Goal: Task Accomplishment & Management: Use online tool/utility

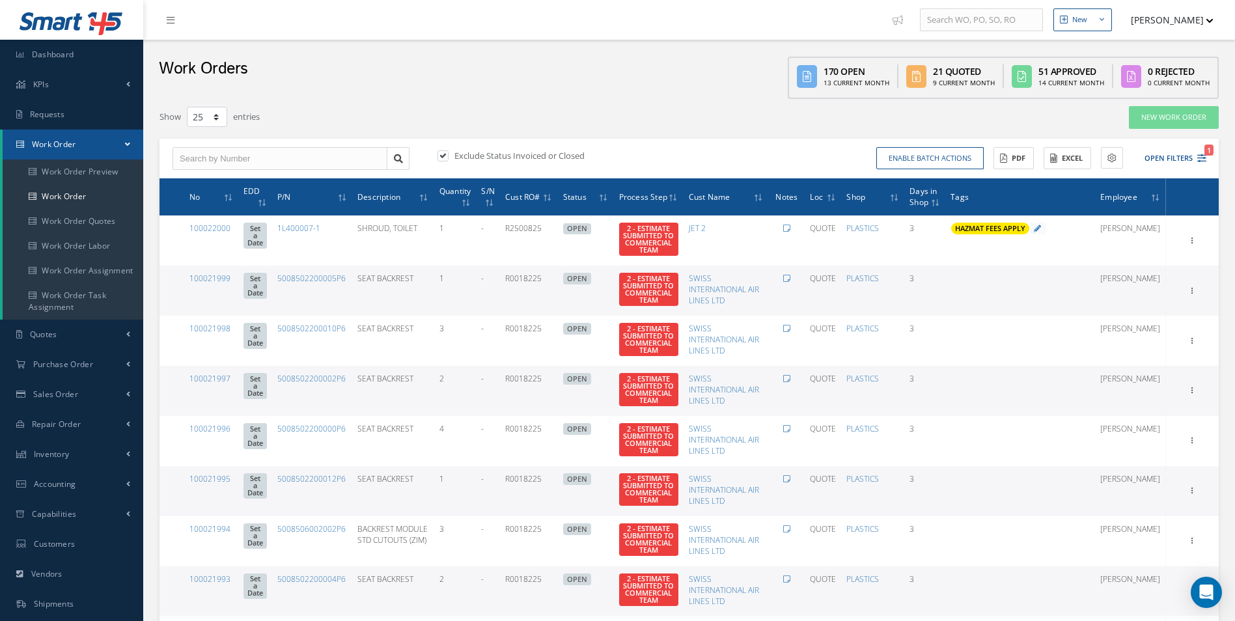
select select "25"
click at [1198, 155] on icon "1" at bounding box center [1201, 158] width 9 height 9
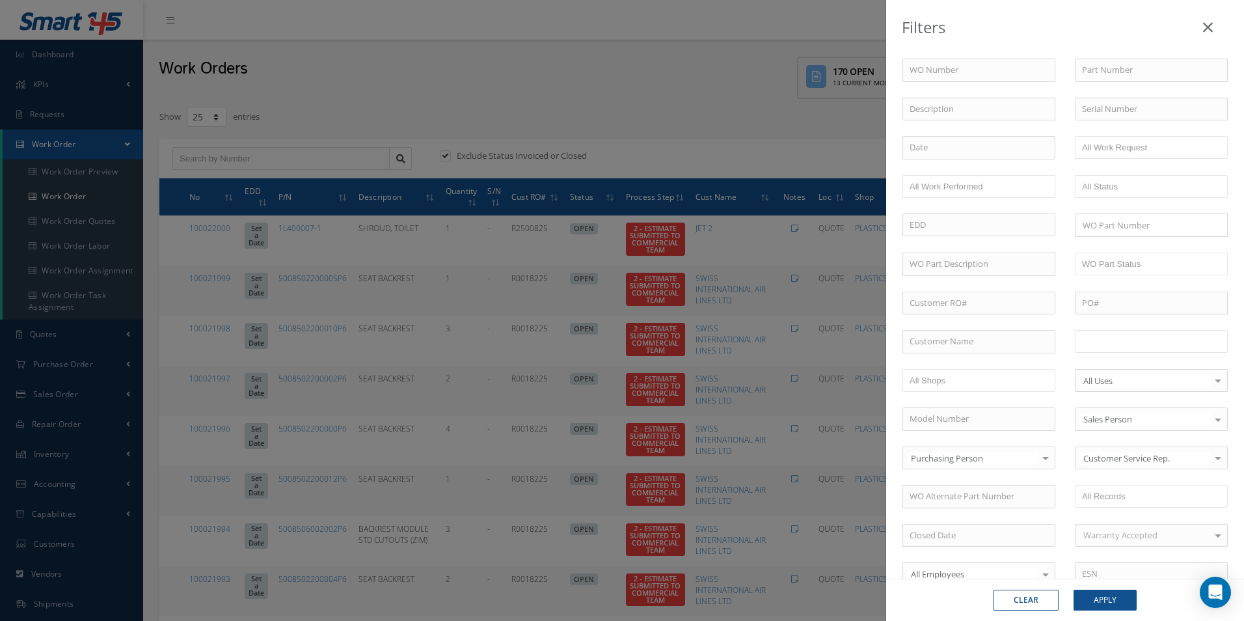
click at [1148, 344] on input "text" at bounding box center [1123, 341] width 83 height 16
click at [1114, 606] on button "Apply" at bounding box center [1105, 600] width 63 height 21
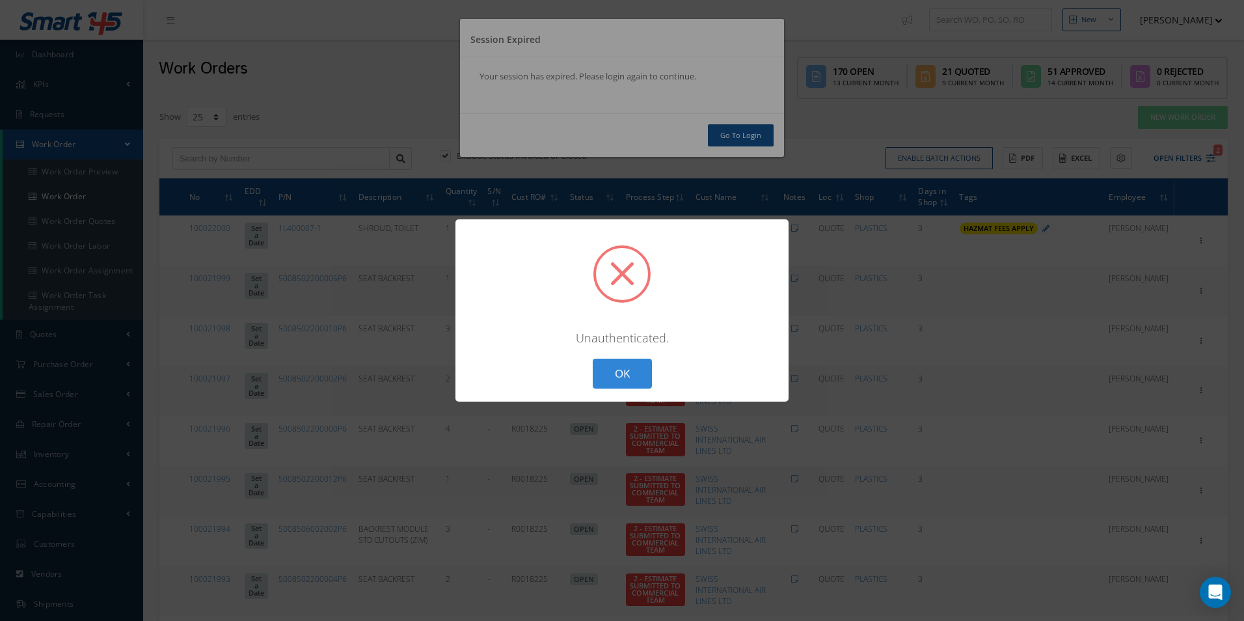
click at [756, 127] on div "? ! i × Unauthenticated. OK Cancel" at bounding box center [622, 310] width 1244 height 621
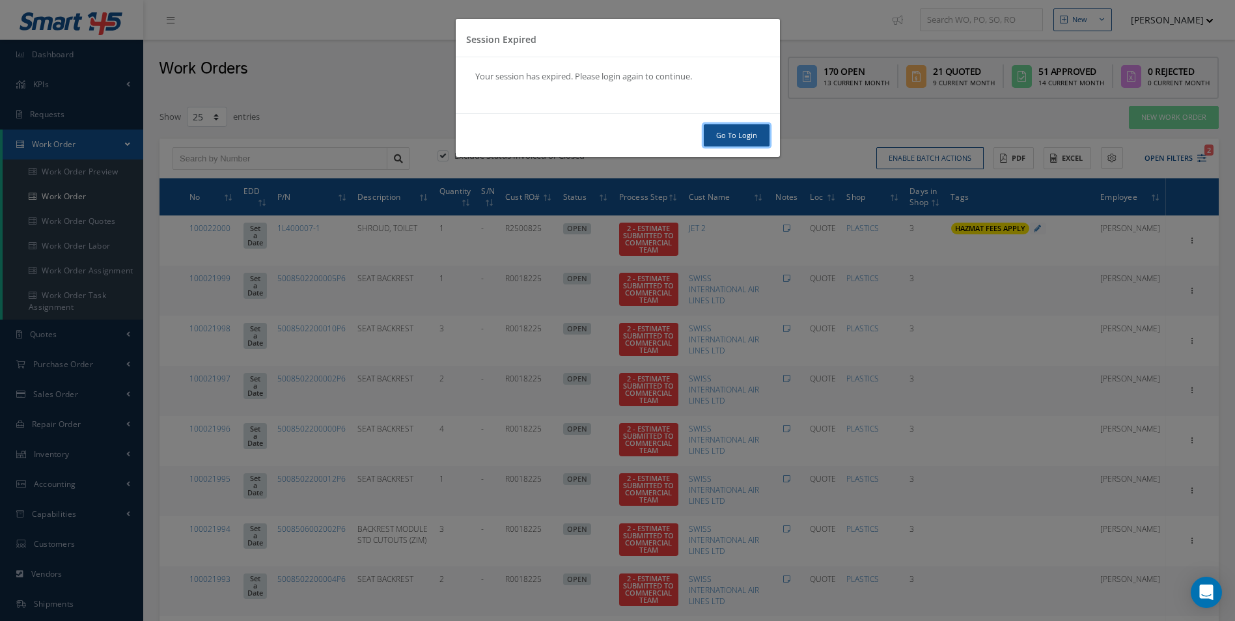
click at [745, 137] on link "Go To Login" at bounding box center [737, 135] width 66 height 23
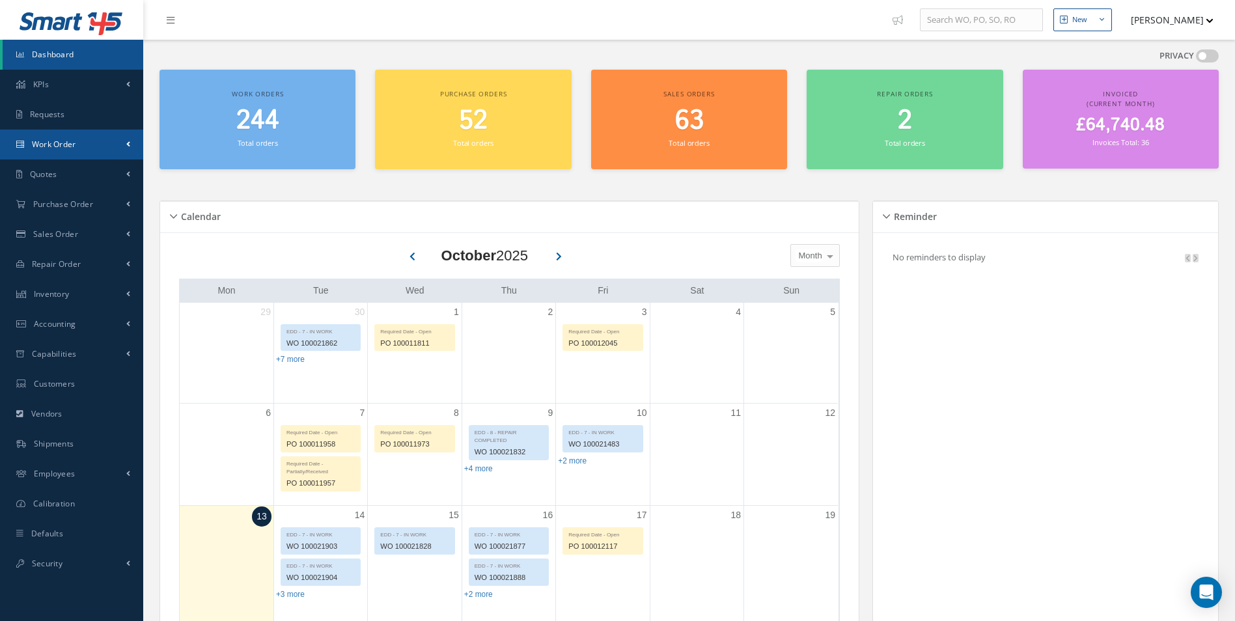
click at [73, 141] on span "Work Order" at bounding box center [54, 144] width 44 height 11
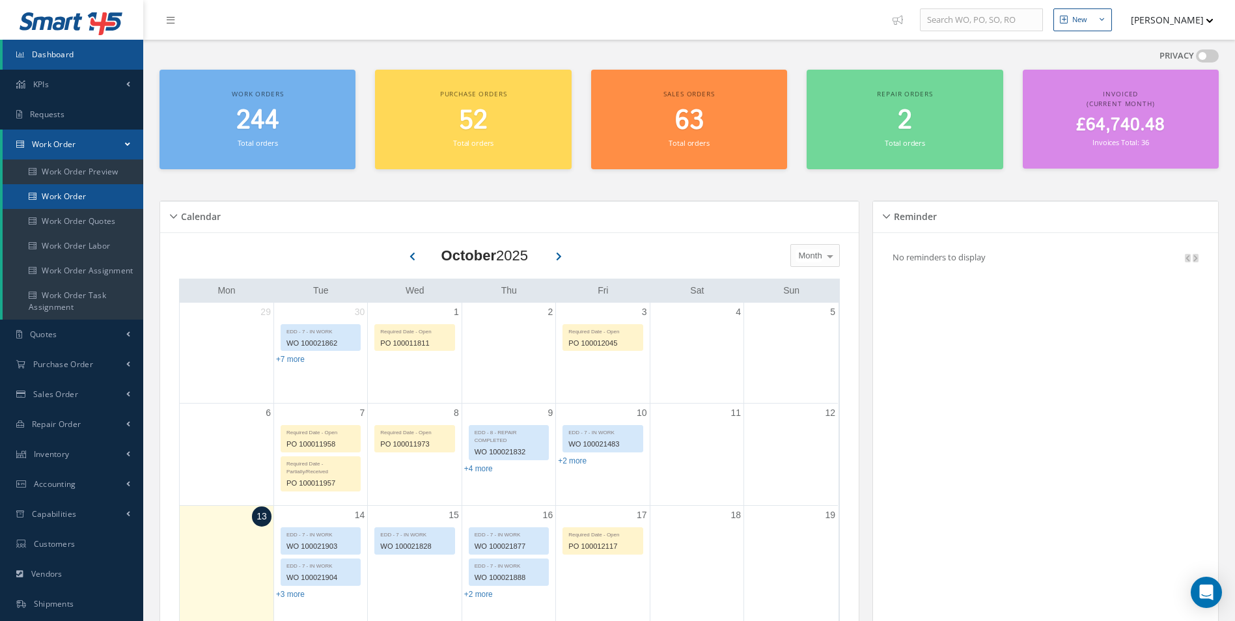
click at [78, 204] on link "Work Order" at bounding box center [74, 196] width 143 height 25
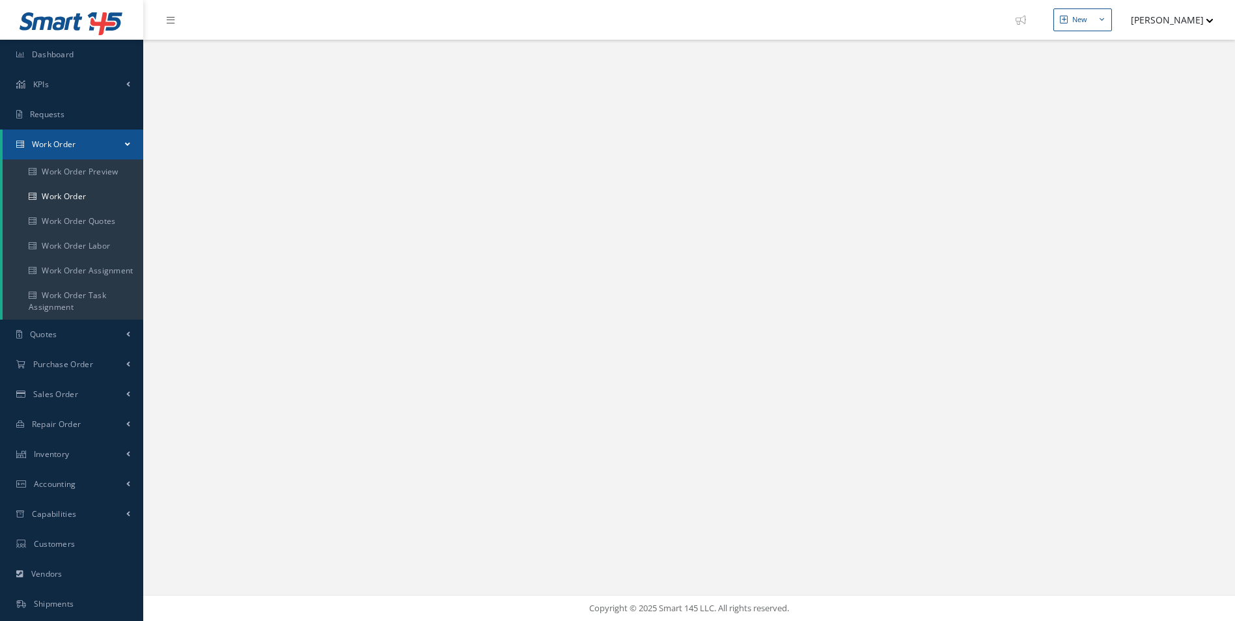
select select "25"
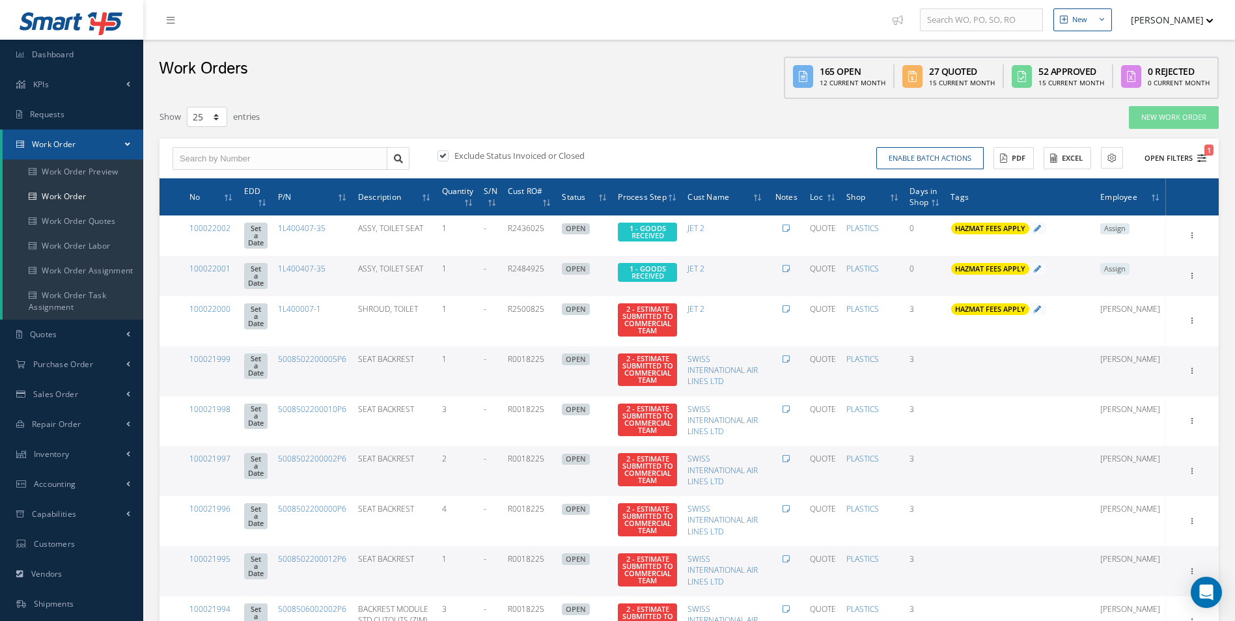
click at [1203, 157] on icon "1" at bounding box center [1201, 158] width 9 height 9
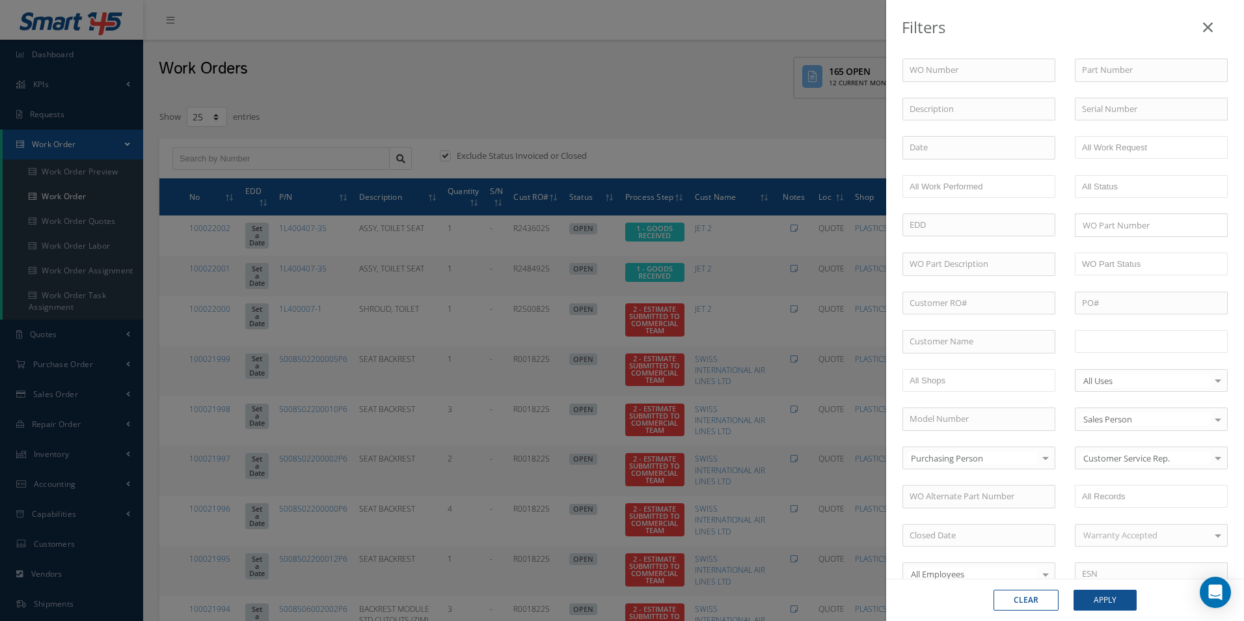
click at [1134, 336] on input "text" at bounding box center [1123, 341] width 83 height 16
click at [1111, 595] on button "Apply" at bounding box center [1105, 600] width 63 height 21
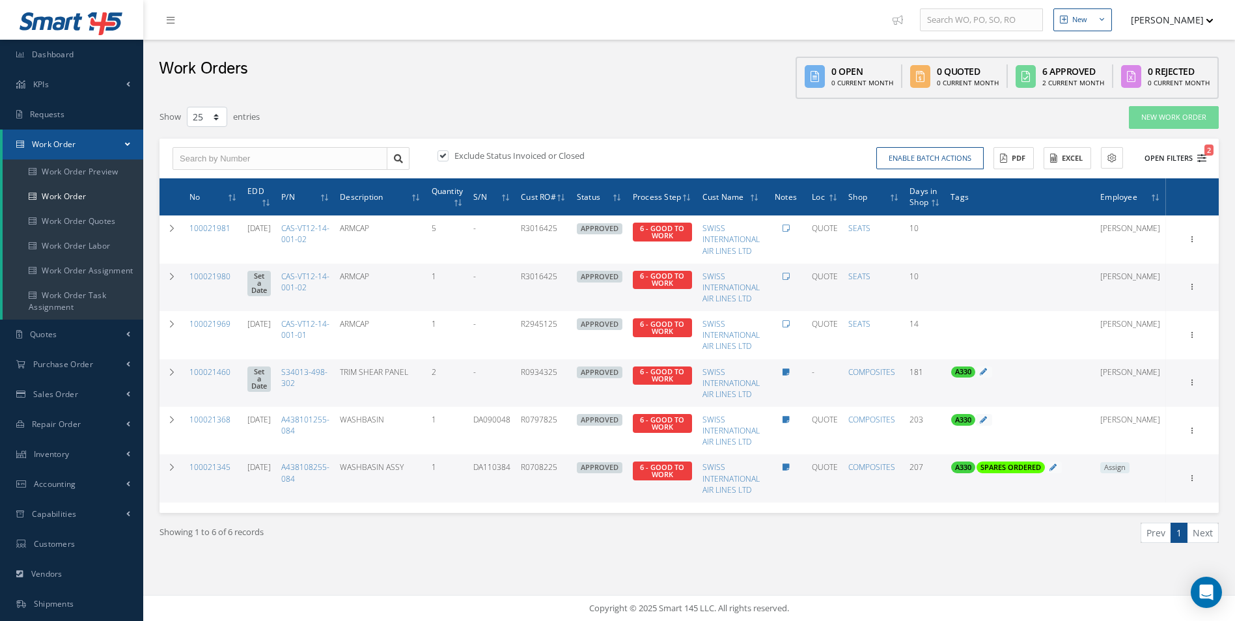
click at [1206, 158] on div "Enable batch actions Update Work Orders Close Work Orders ACTIONS Receive Payme…" at bounding box center [949, 158] width 521 height 23
click at [1202, 159] on icon "2" at bounding box center [1201, 158] width 9 height 9
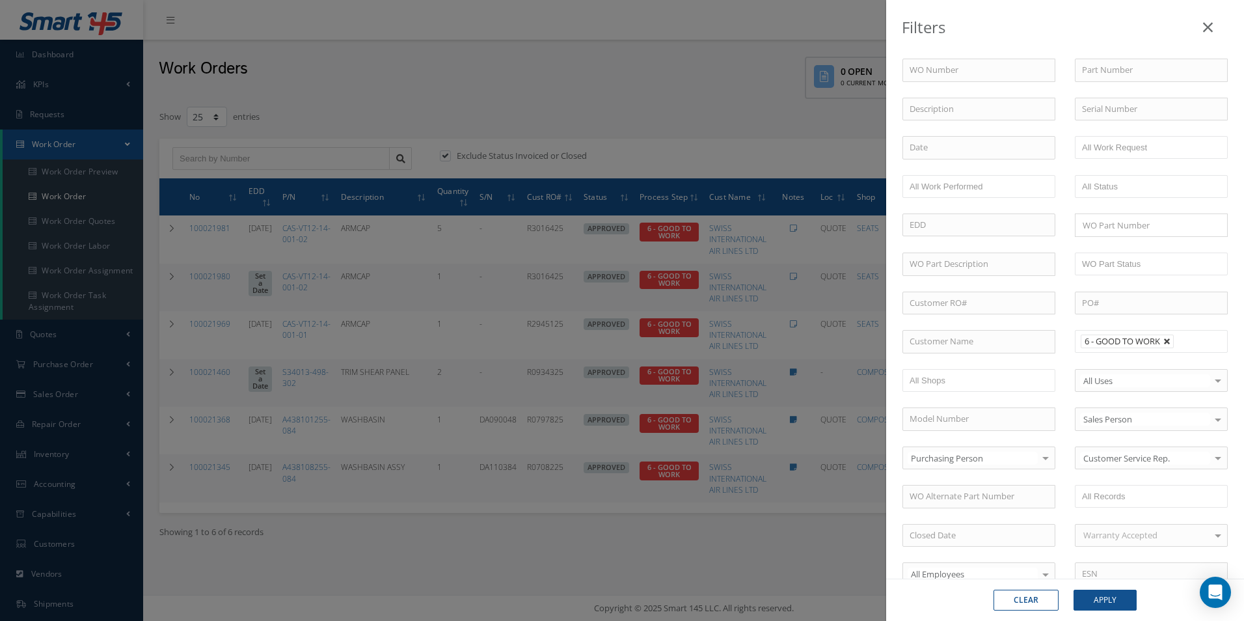
click at [1164, 343] on link at bounding box center [1168, 342] width 8 height 8
type input "All Proccess Step"
click at [1146, 349] on input "text" at bounding box center [1123, 341] width 83 height 16
click at [1110, 598] on button "Apply" at bounding box center [1105, 600] width 63 height 21
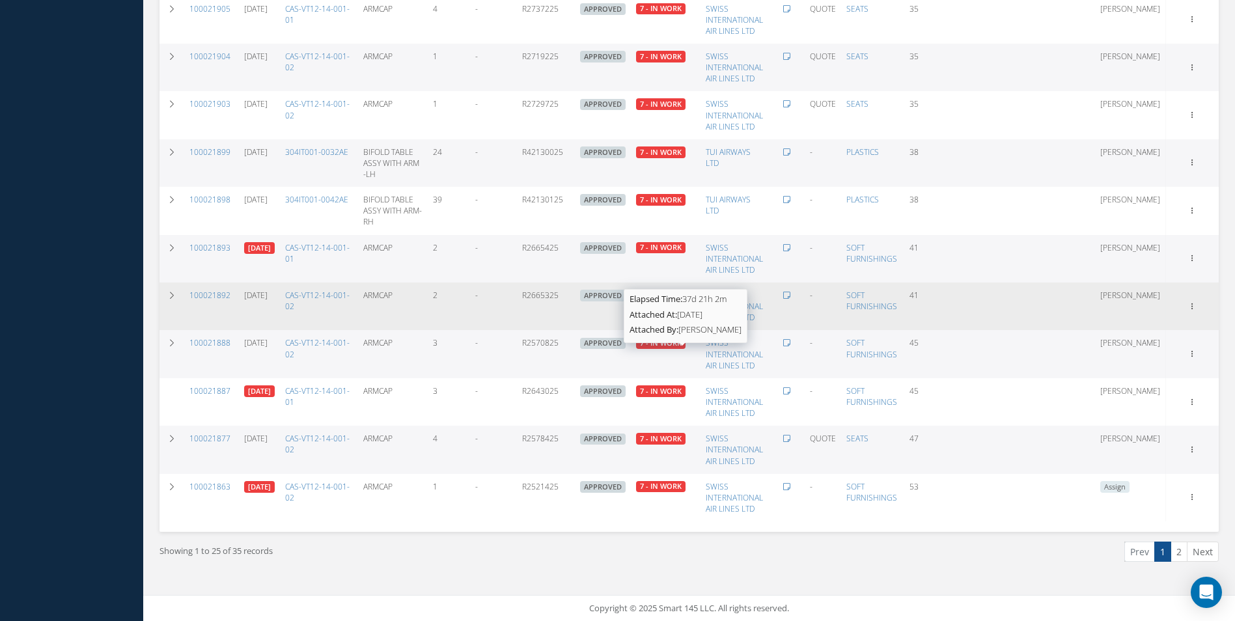
scroll to position [867, 0]
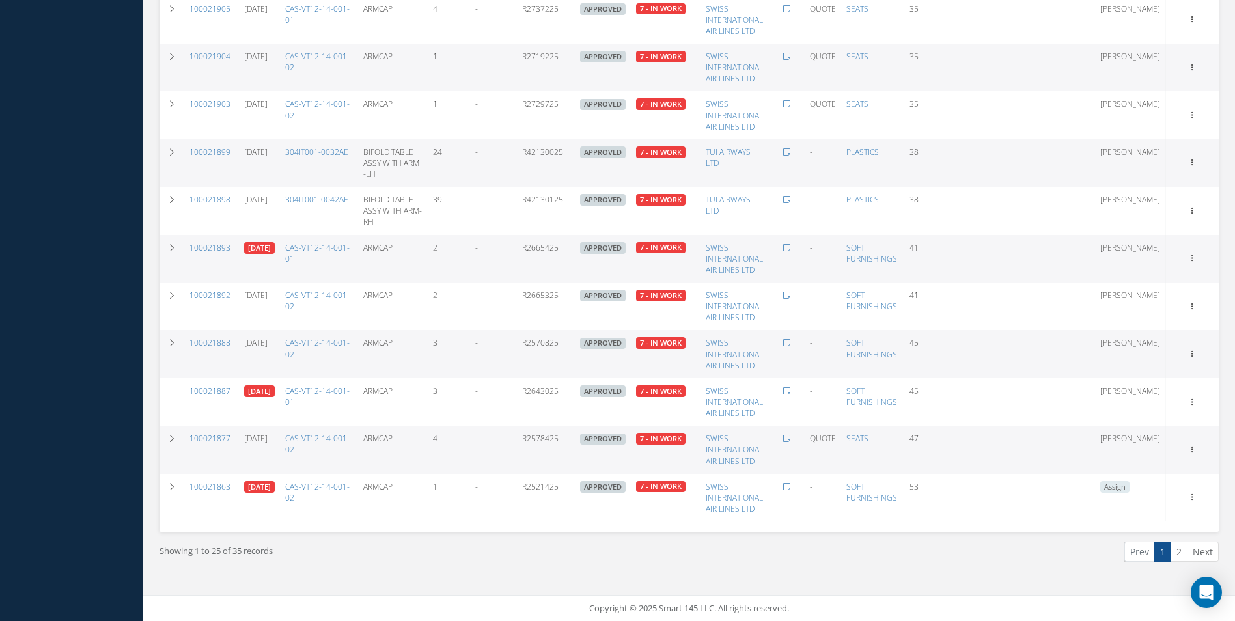
click at [1182, 554] on link "2" at bounding box center [1178, 551] width 17 height 20
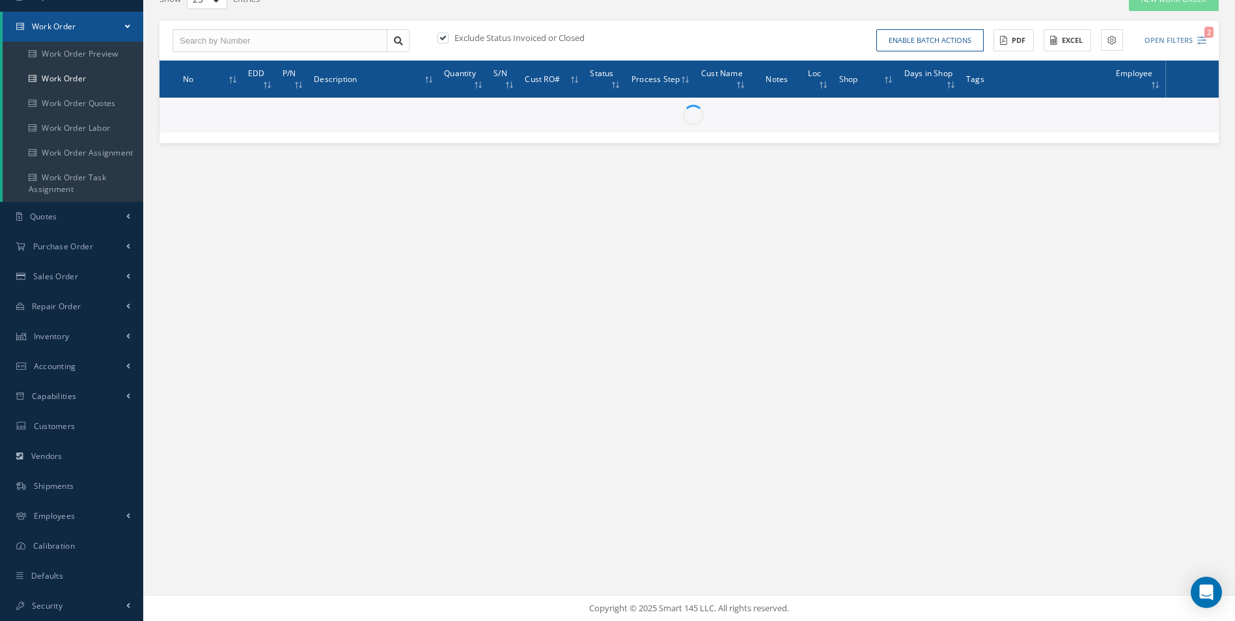
scroll to position [118, 0]
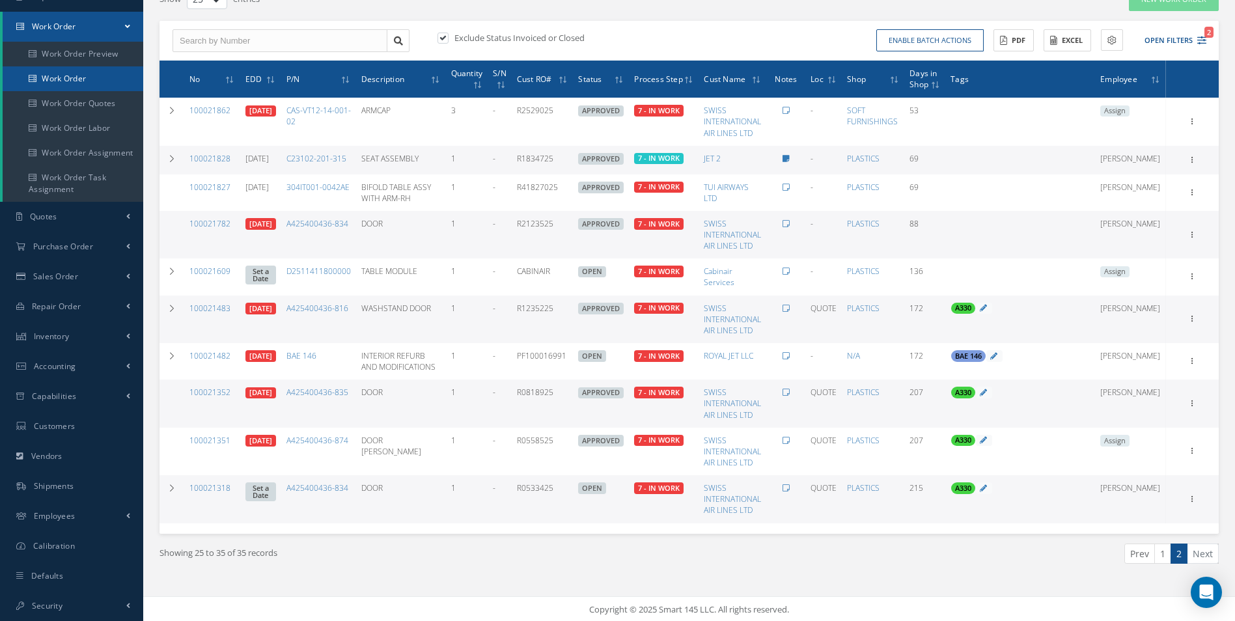
click at [59, 83] on link "Work Order" at bounding box center [73, 78] width 141 height 25
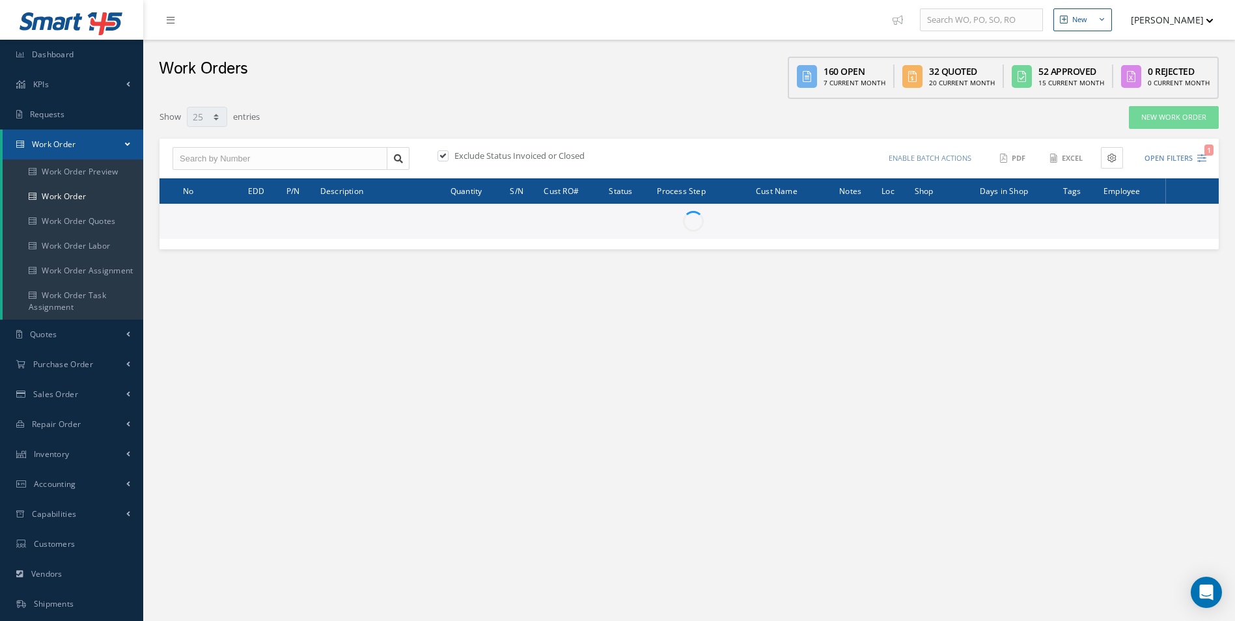
select select "25"
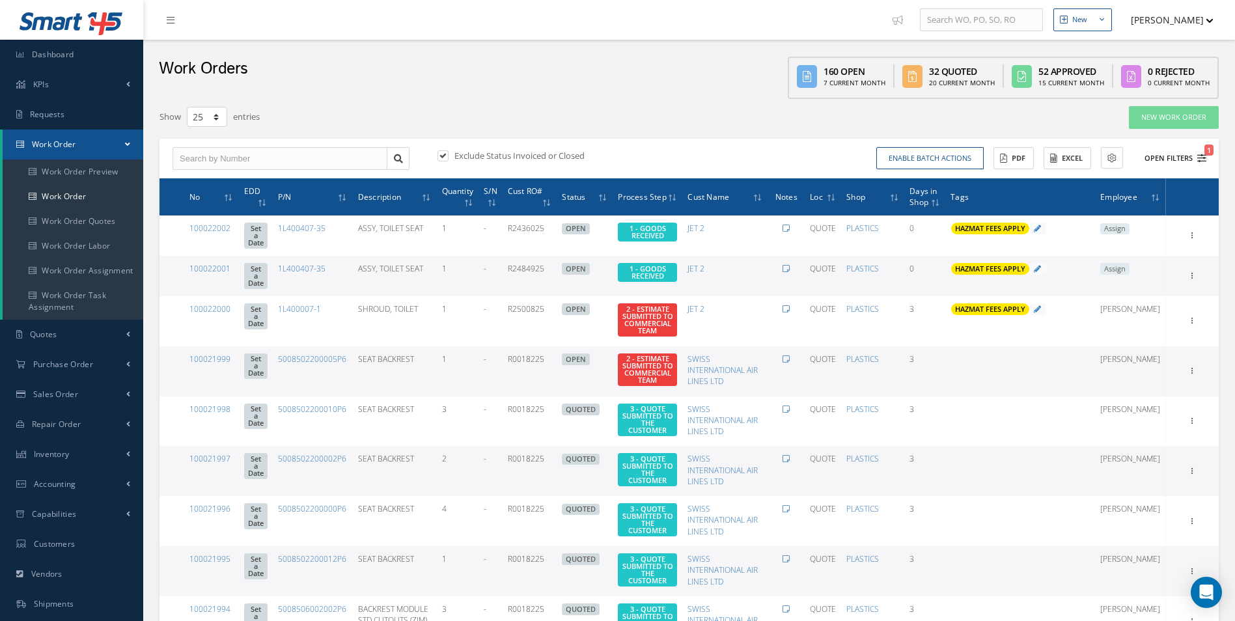
click at [1197, 156] on icon "1" at bounding box center [1201, 158] width 9 height 9
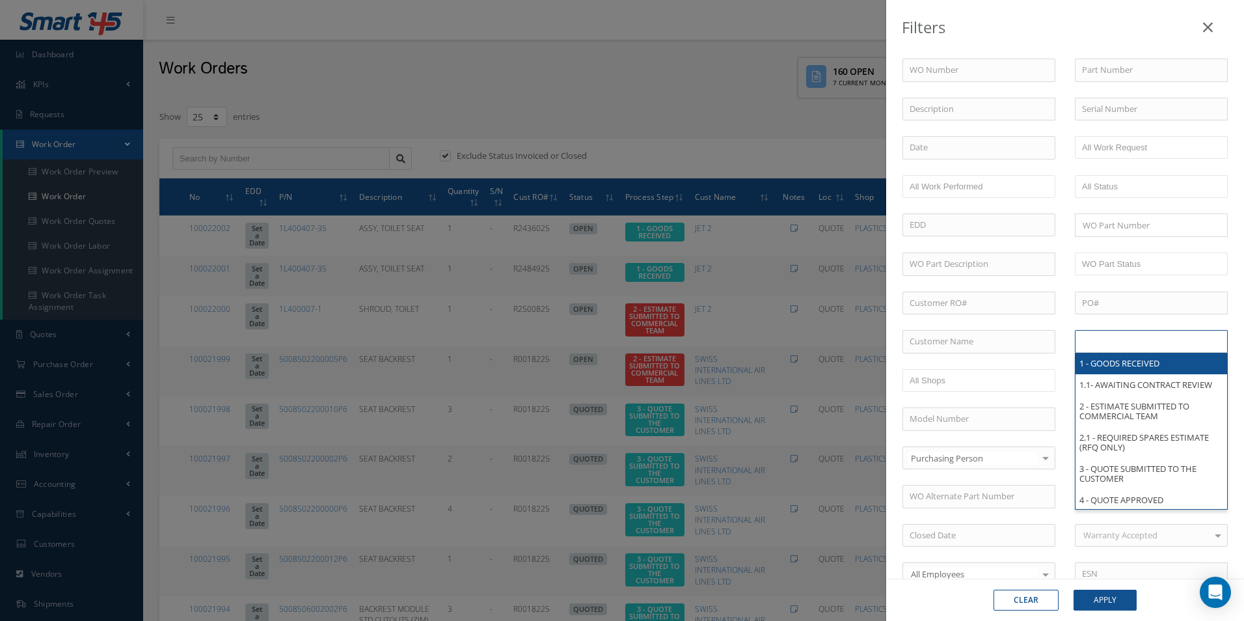
click at [1136, 340] on input "text" at bounding box center [1123, 341] width 83 height 16
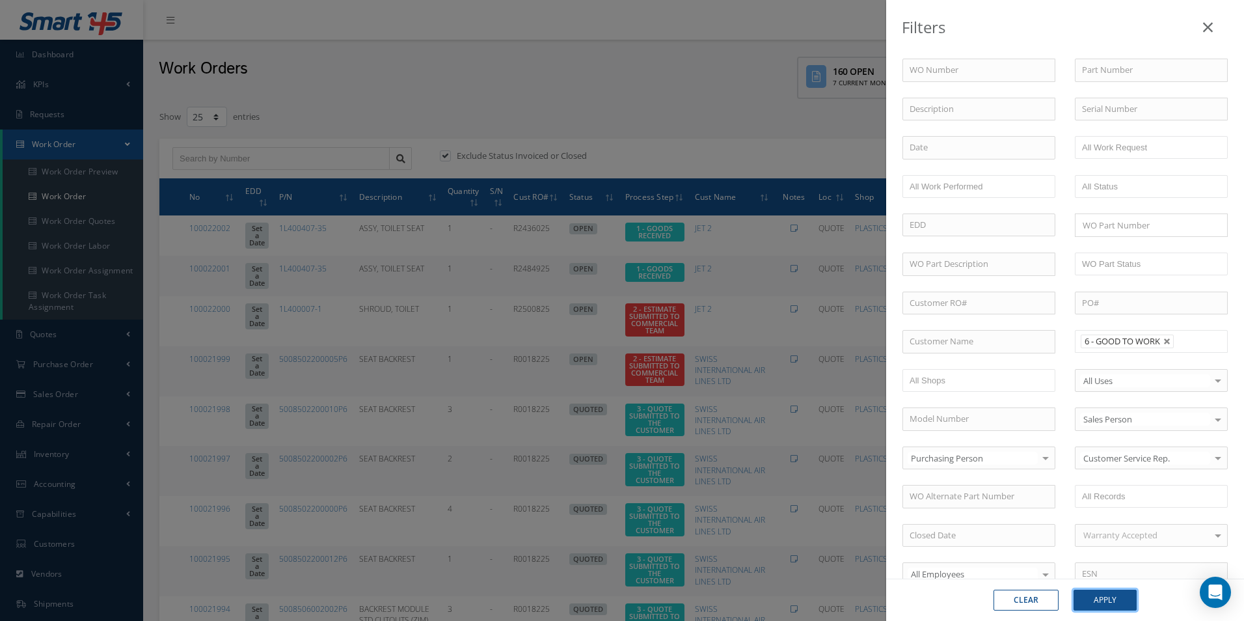
click at [1125, 603] on button "Apply" at bounding box center [1105, 600] width 63 height 21
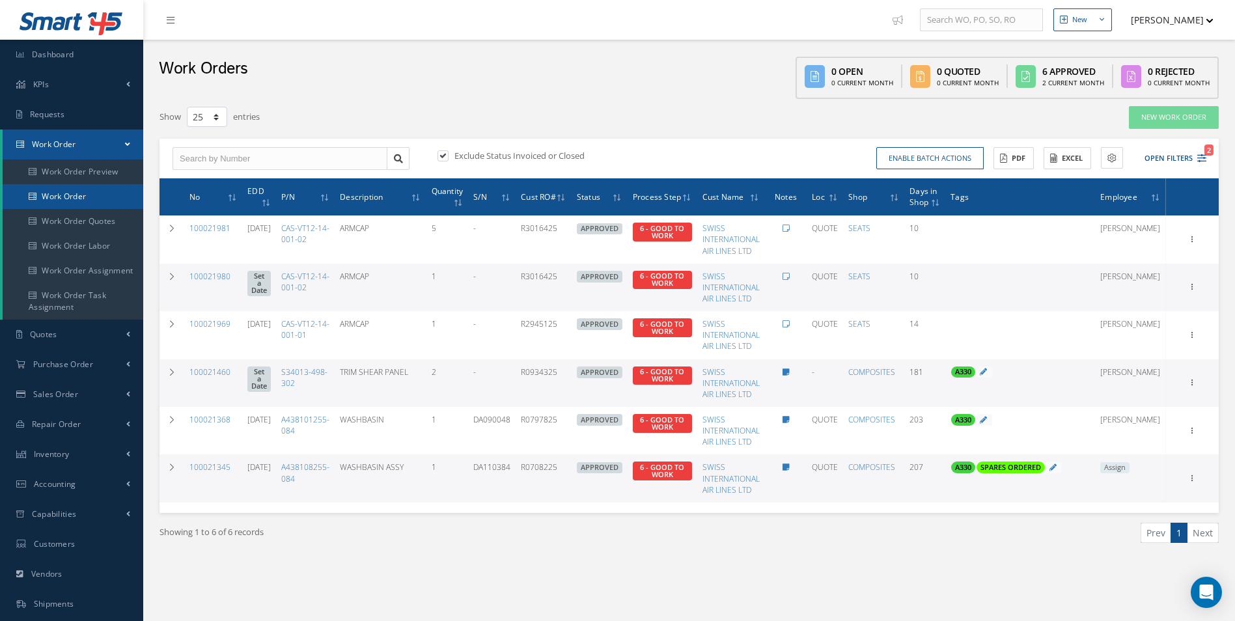
click at [61, 197] on link "Work Order" at bounding box center [73, 196] width 141 height 25
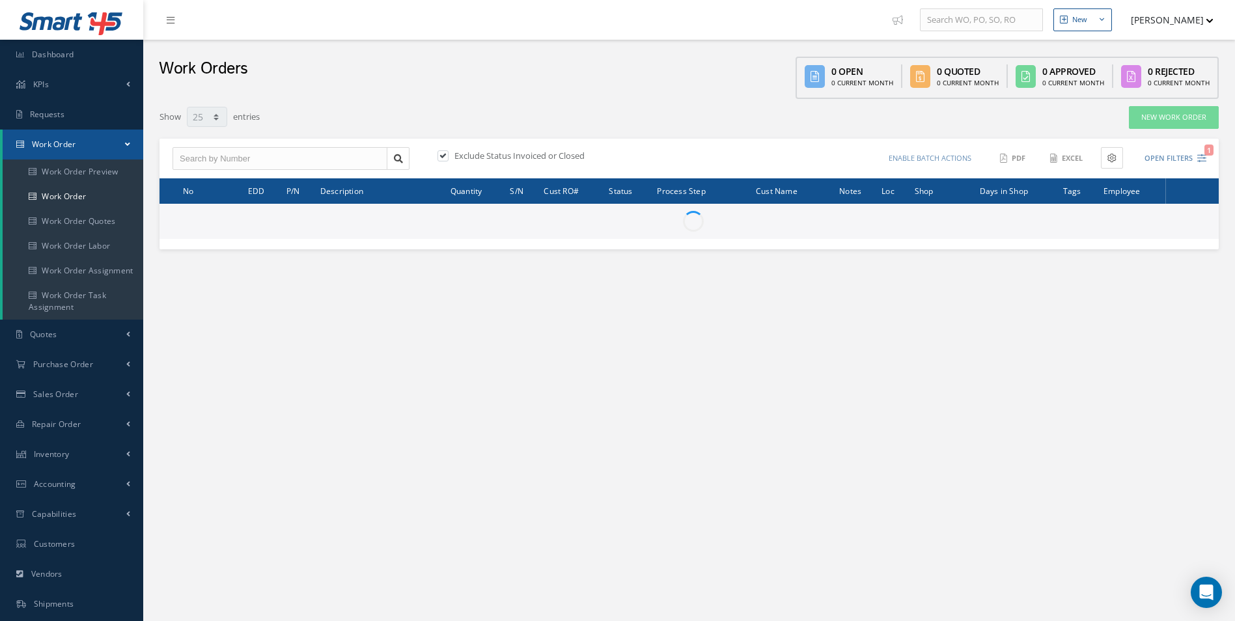
select select "25"
